Goal: Information Seeking & Learning: Understand process/instructions

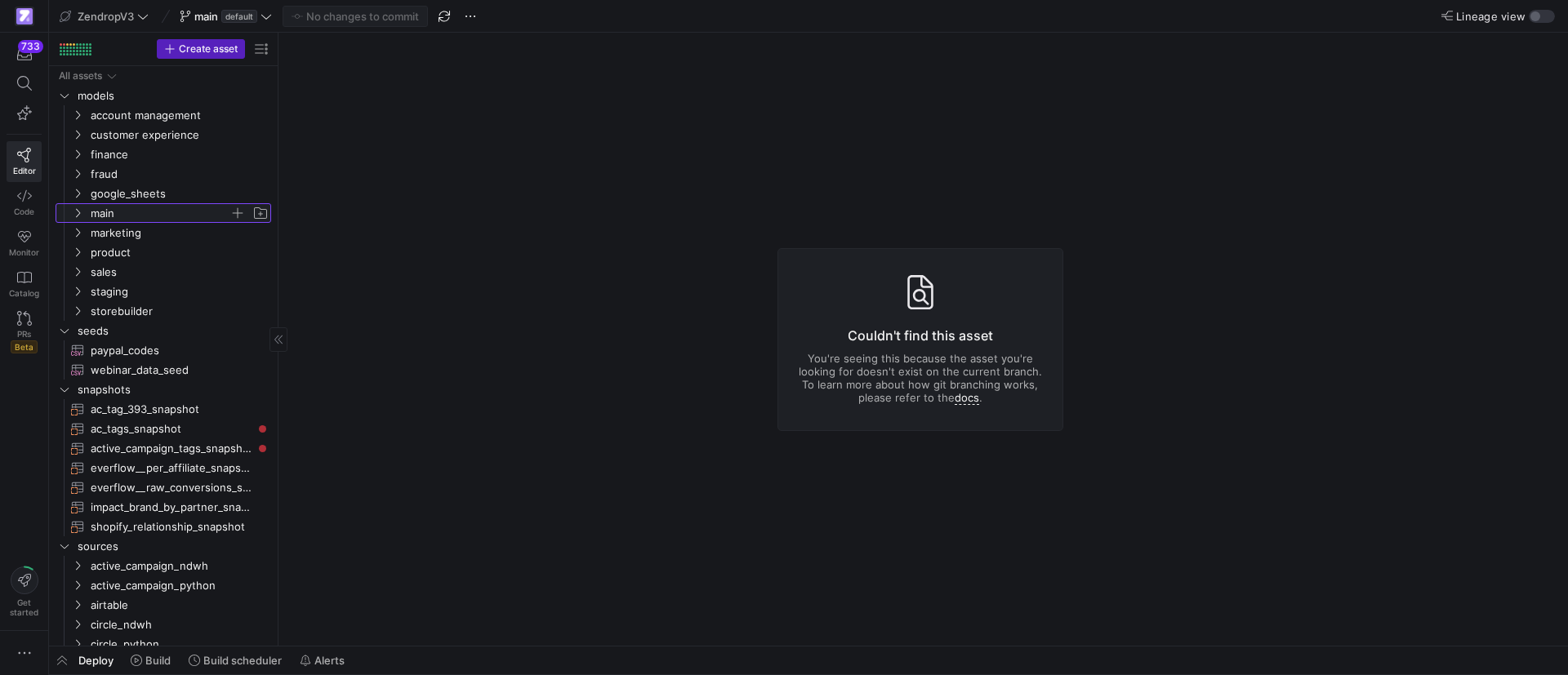
click at [77, 213] on icon "Press SPACE to select this row." at bounding box center [77, 213] width 12 height 10
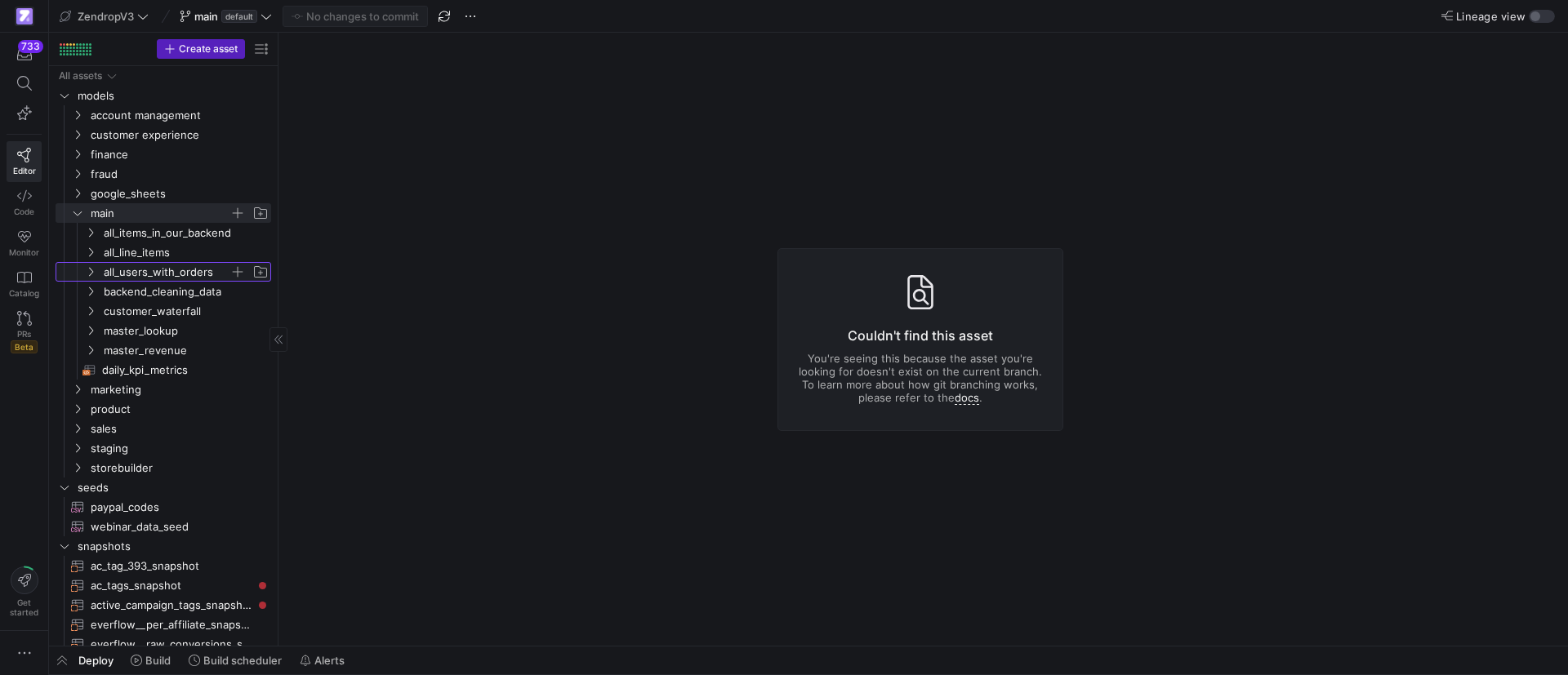
click at [111, 271] on span "all_users_with_orders" at bounding box center [167, 271] width 125 height 19
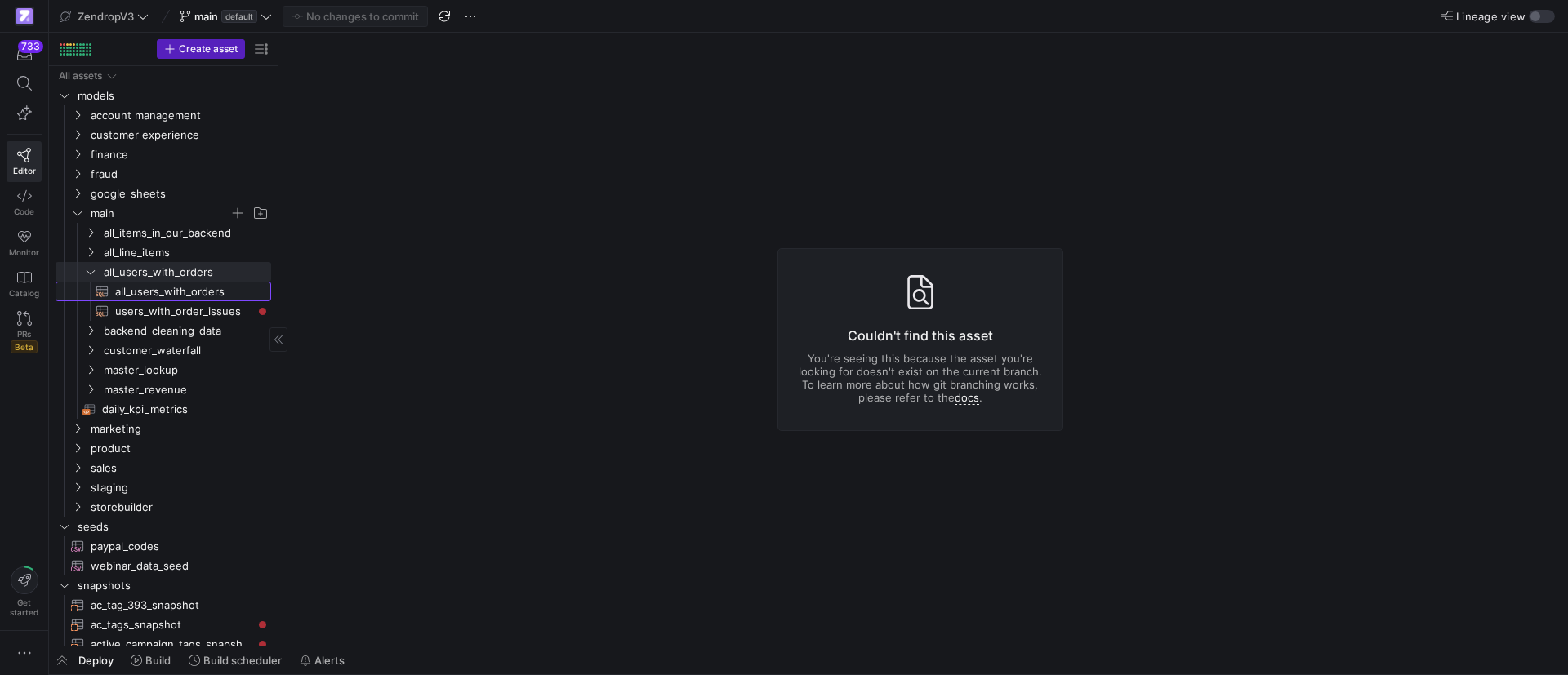
click at [128, 298] on span "all_users_with_orders​​​​​​​​​​" at bounding box center [183, 291] width 137 height 19
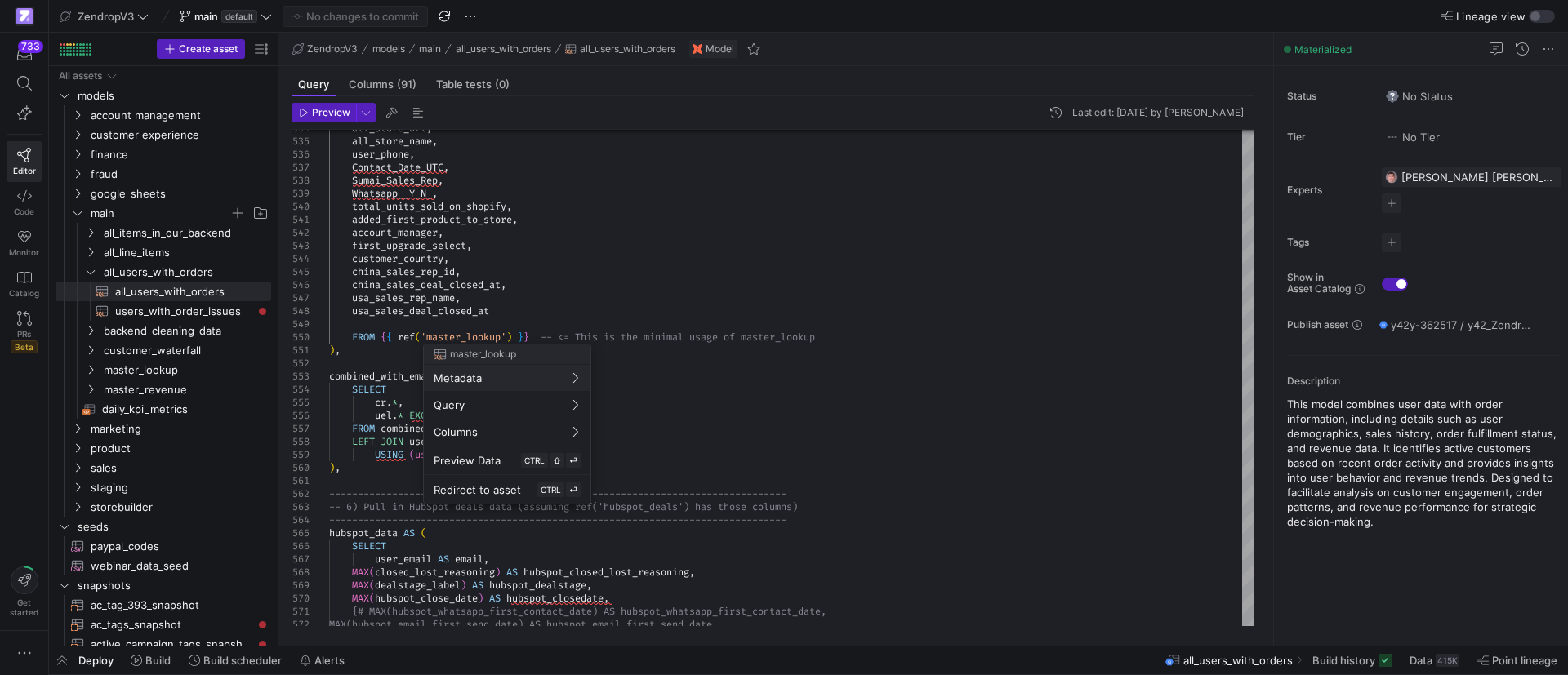
click at [458, 264] on div at bounding box center [784, 337] width 1568 height 675
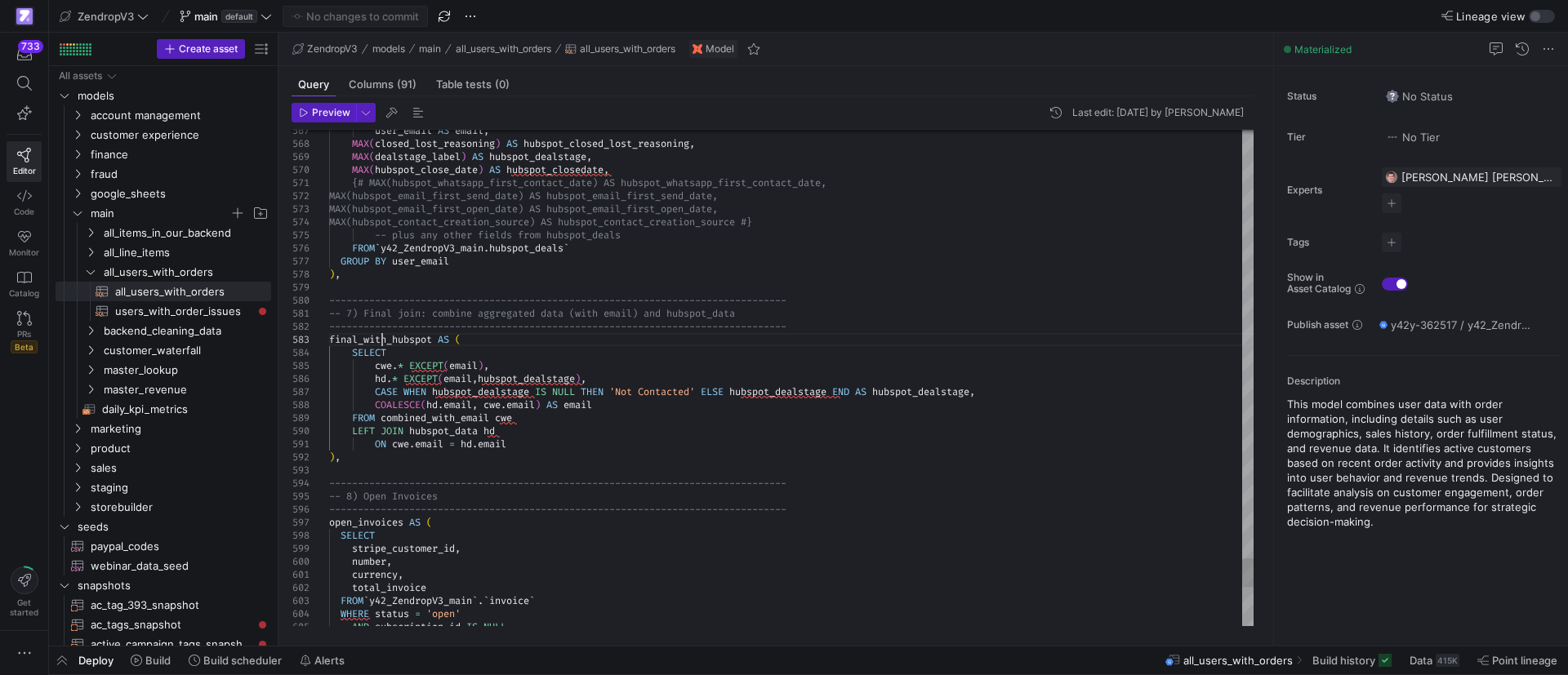
type textarea "-- 7) Final join: combine aggregated data (with email) and hubspot_data -------…"
